Goal: Information Seeking & Learning: Find specific fact

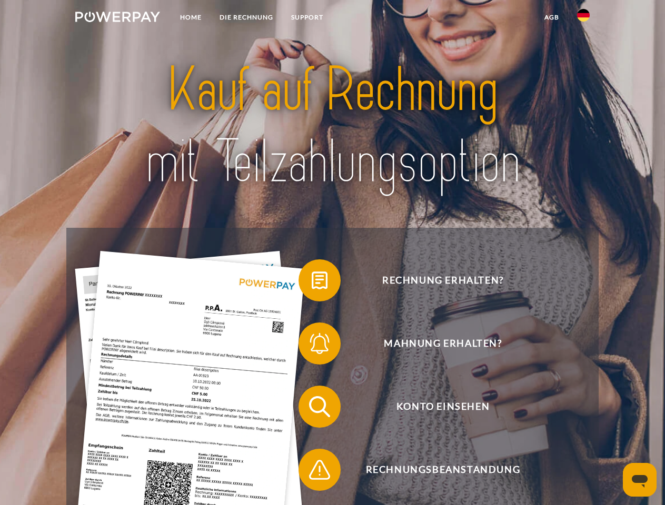
click at [117, 18] on img at bounding box center [117, 17] width 85 height 11
click at [583, 18] on img at bounding box center [583, 15] width 13 height 13
click at [551, 17] on link "agb" at bounding box center [551, 17] width 33 height 19
click at [312, 283] on span at bounding box center [303, 280] width 53 height 53
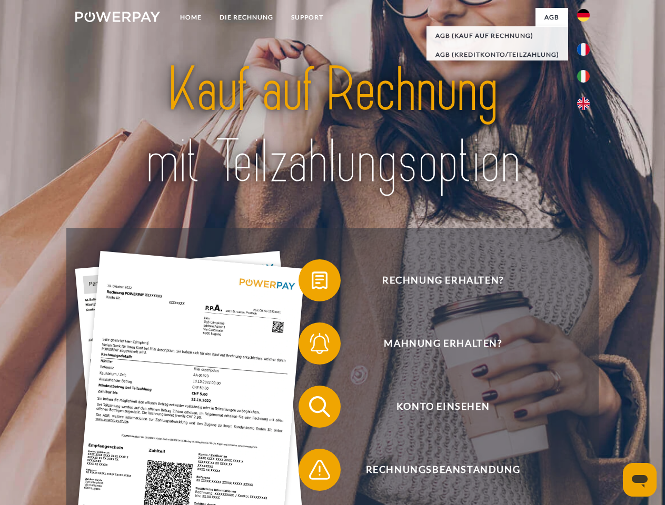
click at [312, 346] on span at bounding box center [303, 344] width 53 height 53
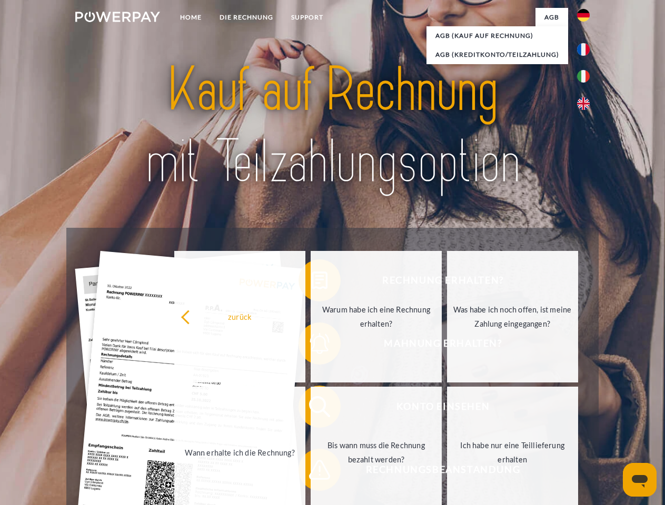
click at [312, 409] on link "Bis wann muss die Rechnung bezahlt werden?" at bounding box center [376, 453] width 131 height 132
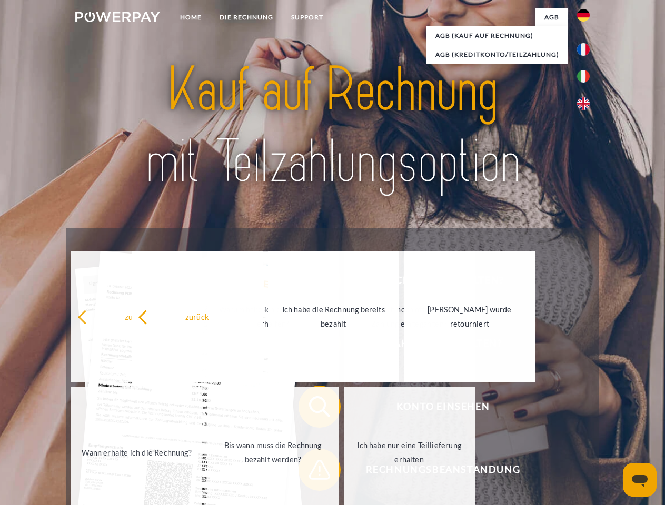
click at [312, 472] on span at bounding box center [303, 470] width 53 height 53
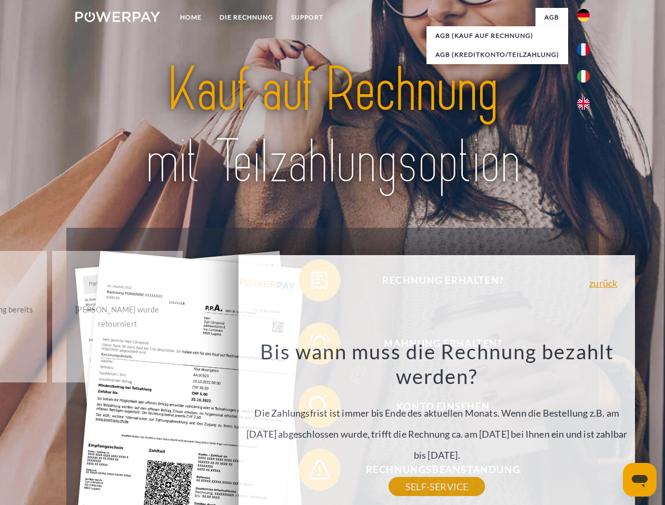
click at [640, 480] on icon "Messaging-Fenster öffnen" at bounding box center [640, 481] width 16 height 13
